Goal: Use online tool/utility: Utilize a website feature to perform a specific function

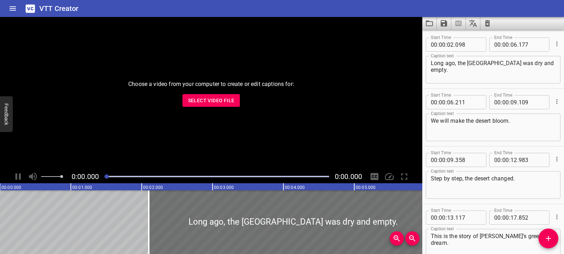
scroll to position [97, 0]
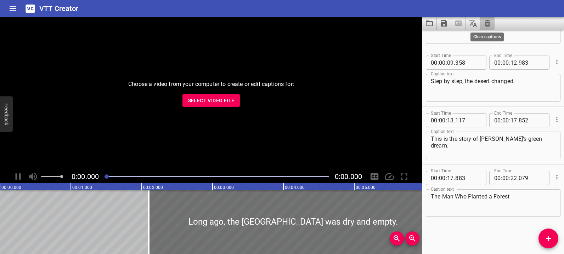
click at [486, 22] on icon "Clear captions" at bounding box center [487, 23] width 5 height 6
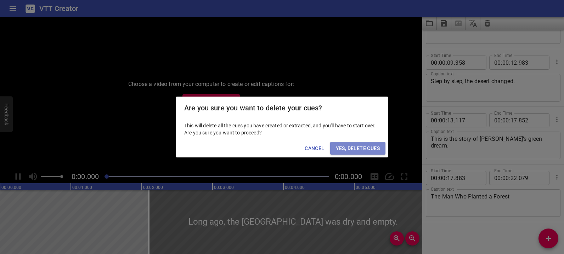
click at [352, 146] on span "Yes, Delete Cues" at bounding box center [358, 148] width 44 height 9
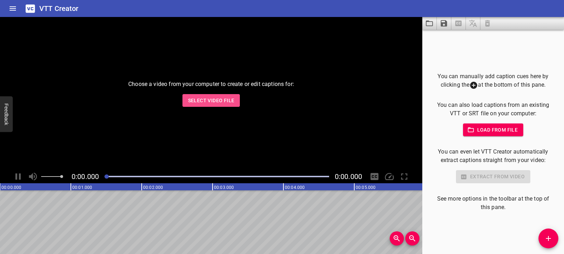
click at [230, 103] on span "Select Video File" at bounding box center [211, 100] width 46 height 9
click at [205, 103] on span "Select Video File" at bounding box center [211, 100] width 46 height 9
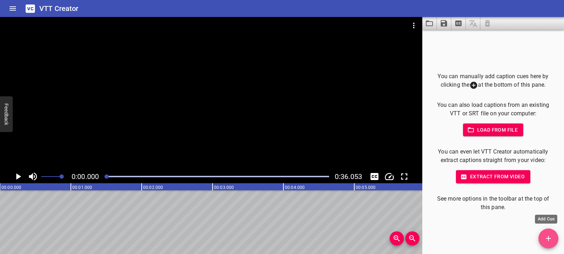
click at [547, 234] on icon "Add Cue" at bounding box center [548, 238] width 8 height 8
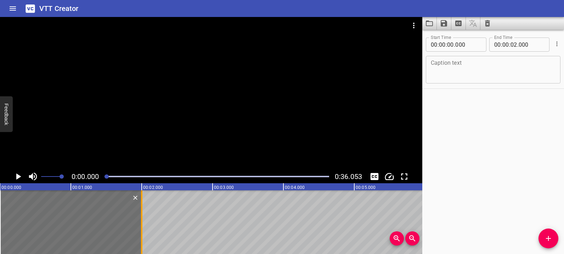
click at [143, 229] on div at bounding box center [141, 222] width 7 height 64
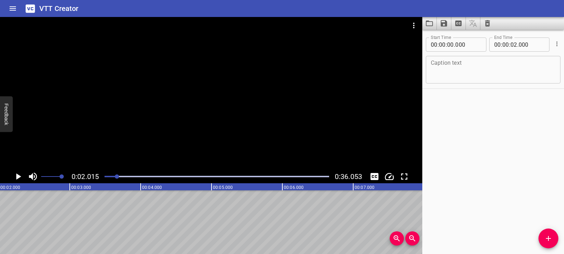
drag, startPoint x: 88, startPoint y: 221, endPoint x: 106, endPoint y: 227, distance: 19.1
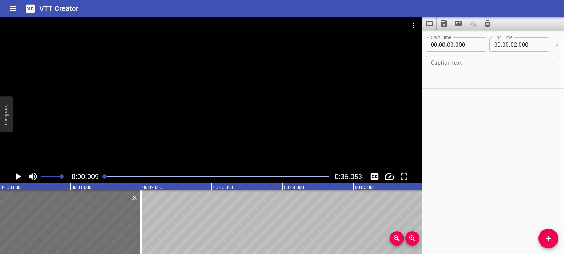
scroll to position [0, 0]
drag, startPoint x: 126, startPoint y: 177, endPoint x: 101, endPoint y: 179, distance: 25.9
click at [101, 179] on div at bounding box center [216, 177] width 233 height 10
drag, startPoint x: 62, startPoint y: 223, endPoint x: 66, endPoint y: 219, distance: 5.3
click at [65, 219] on div at bounding box center [74, 222] width 142 height 64
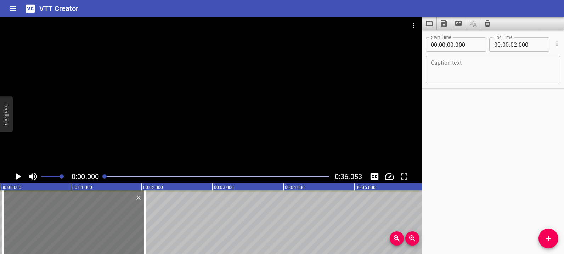
type input "050"
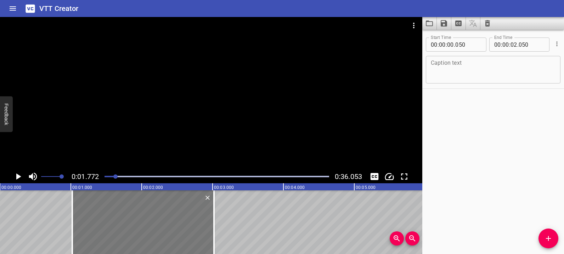
drag, startPoint x: 58, startPoint y: 220, endPoint x: 129, endPoint y: 222, distance: 70.1
click at [127, 222] on div at bounding box center [143, 222] width 142 height 64
type input "01"
type input "020"
type input "03"
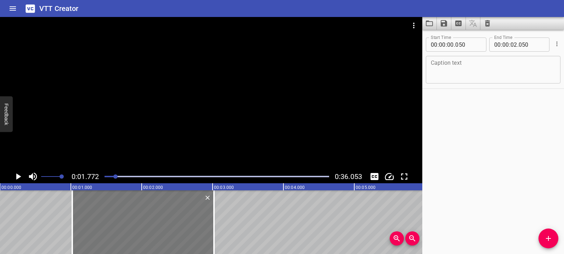
type input "020"
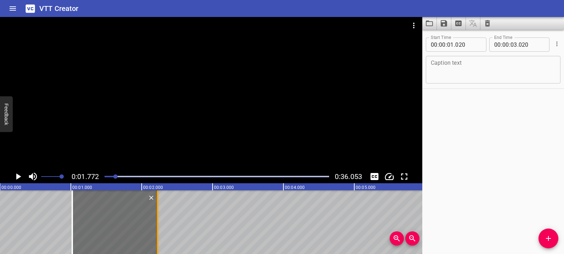
drag, startPoint x: 215, startPoint y: 222, endPoint x: 158, endPoint y: 216, distance: 56.5
click at [158, 216] on div at bounding box center [157, 222] width 7 height 64
type input "02"
type input "225"
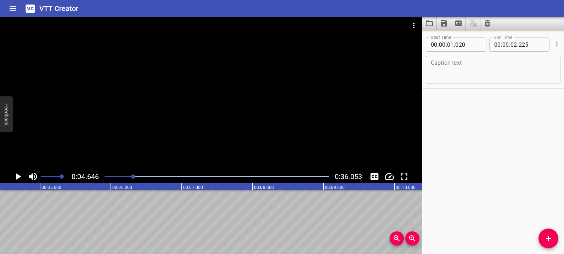
scroll to position [0, 329]
